Goal: Task Accomplishment & Management: Use online tool/utility

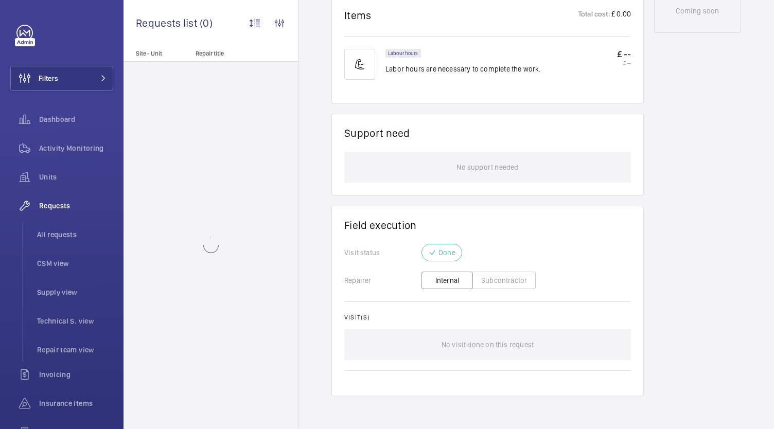
scroll to position [8, 0]
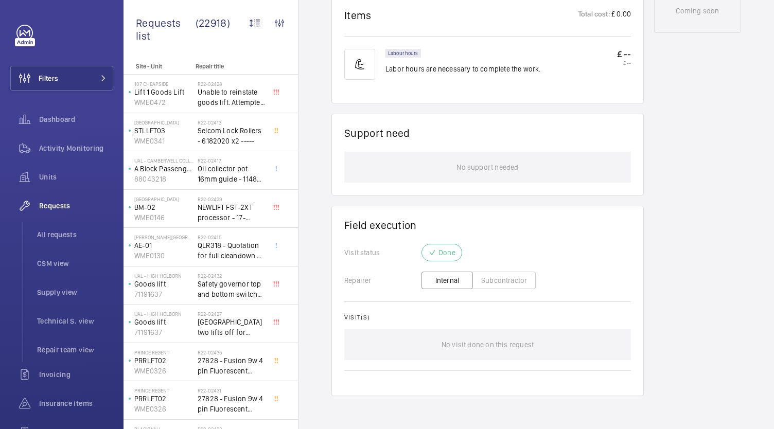
click at [461, 274] on button "Internal" at bounding box center [447, 281] width 51 height 18
click at [509, 278] on button "Subcontractor" at bounding box center [504, 281] width 63 height 18
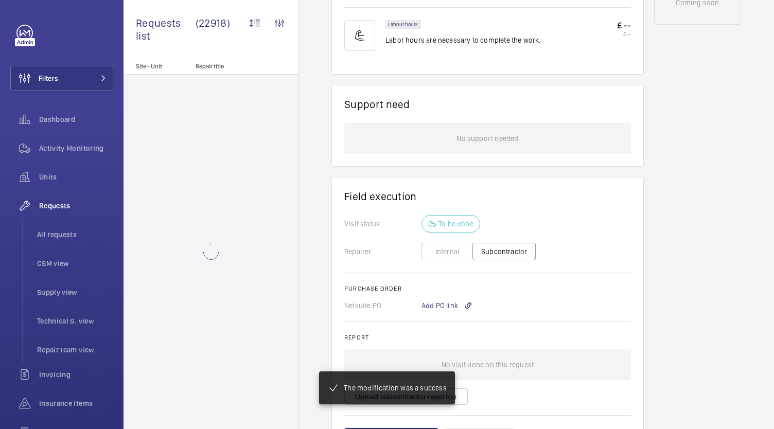
scroll to position [619, 0]
click at [449, 255] on button "Internal" at bounding box center [447, 252] width 51 height 18
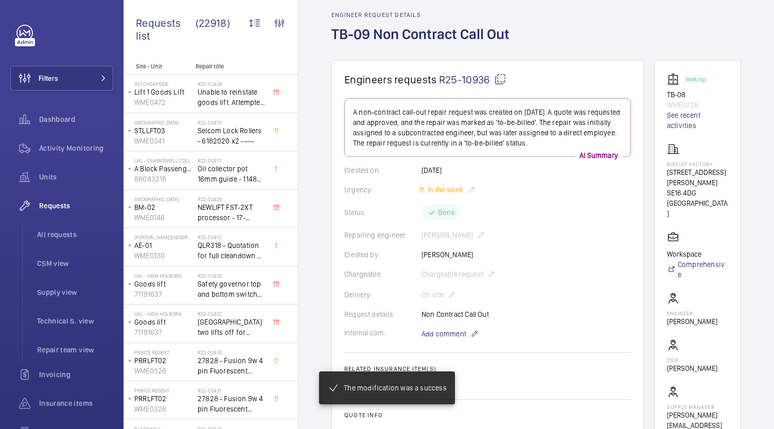
scroll to position [0, 0]
